Goal: Task Accomplishment & Management: Use online tool/utility

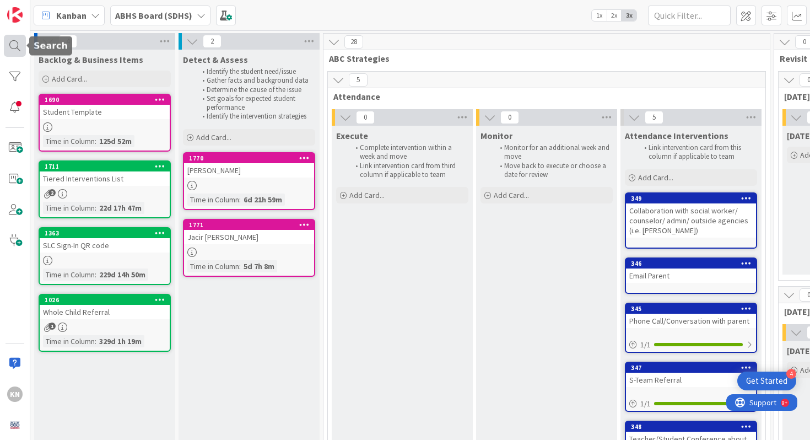
click at [12, 45] on div at bounding box center [15, 46] width 22 height 22
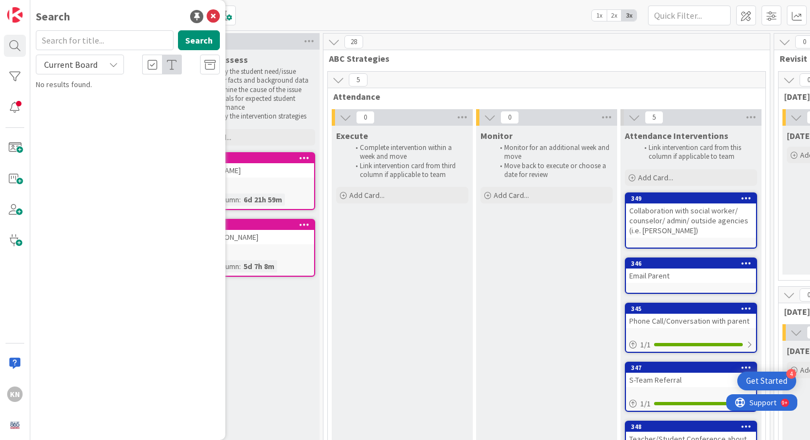
click at [78, 42] on input "text" at bounding box center [105, 40] width 138 height 20
click at [206, 37] on button "Search" at bounding box center [199, 40] width 42 height 20
click at [118, 40] on input "malayah" at bounding box center [105, 40] width 138 height 20
type input "m"
click at [198, 39] on button "Search" at bounding box center [199, 40] width 42 height 20
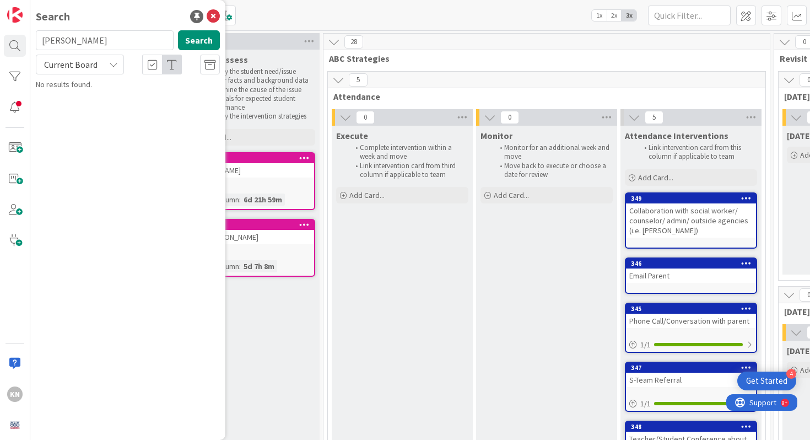
click at [117, 68] on icon at bounding box center [113, 64] width 9 height 9
click at [98, 106] on span "All Boards" at bounding box center [99, 110] width 115 height 17
click at [114, 41] on input "[PERSON_NAME]" at bounding box center [105, 40] width 138 height 20
type input "malayah"
click at [190, 42] on button "Search" at bounding box center [199, 40] width 42 height 20
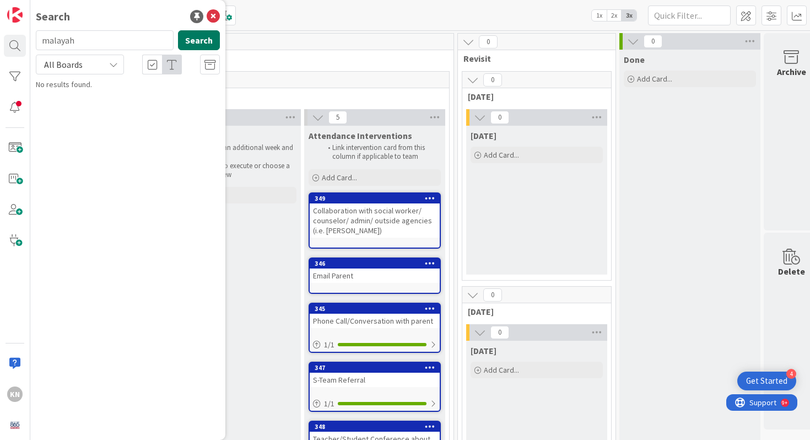
scroll to position [0, 337]
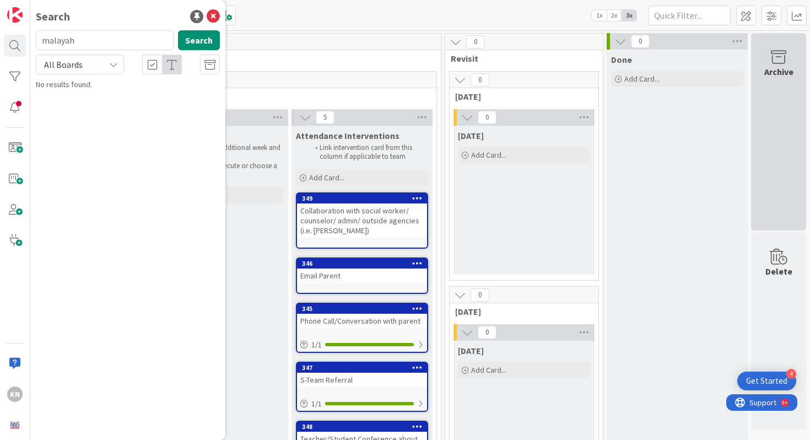
click at [755, 78] on div "Archive" at bounding box center [778, 131] width 55 height 197
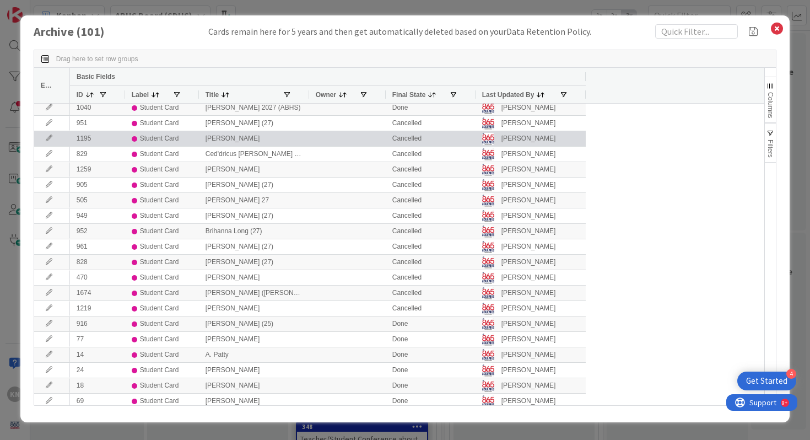
scroll to position [71, 0]
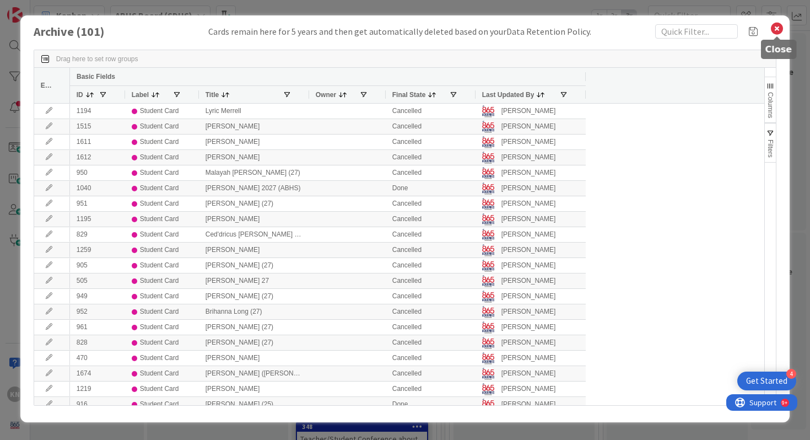
click at [776, 30] on icon at bounding box center [777, 28] width 14 height 15
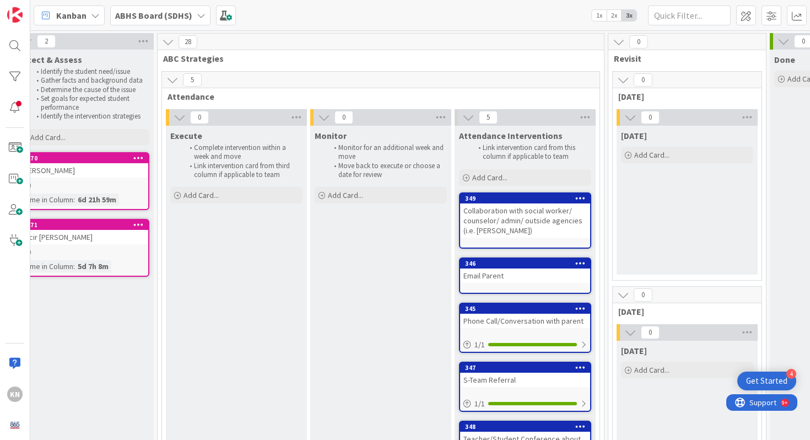
scroll to position [0, 0]
